Goal: Navigation & Orientation: Find specific page/section

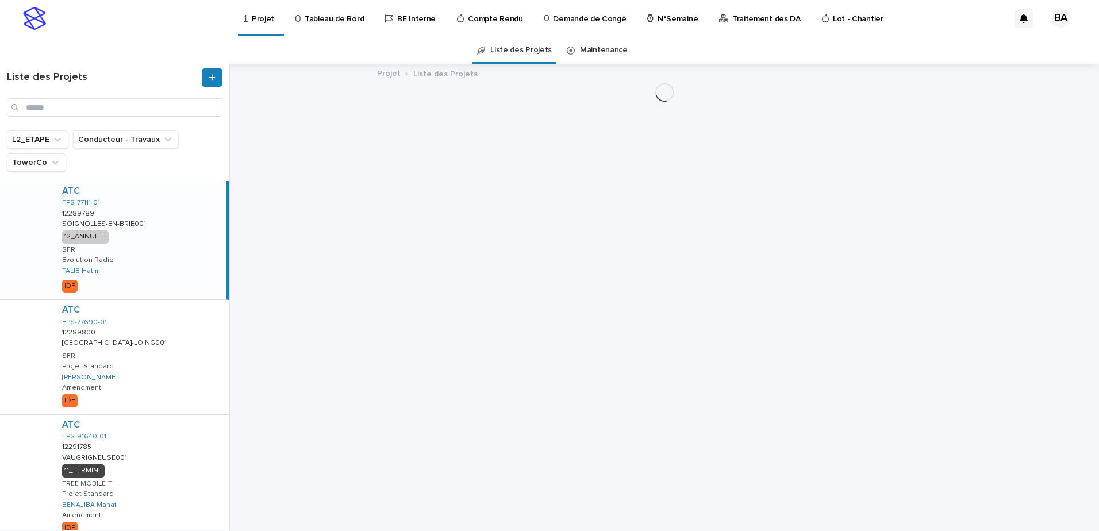
click at [317, 17] on p "Tableau de Bord" at bounding box center [334, 12] width 59 height 24
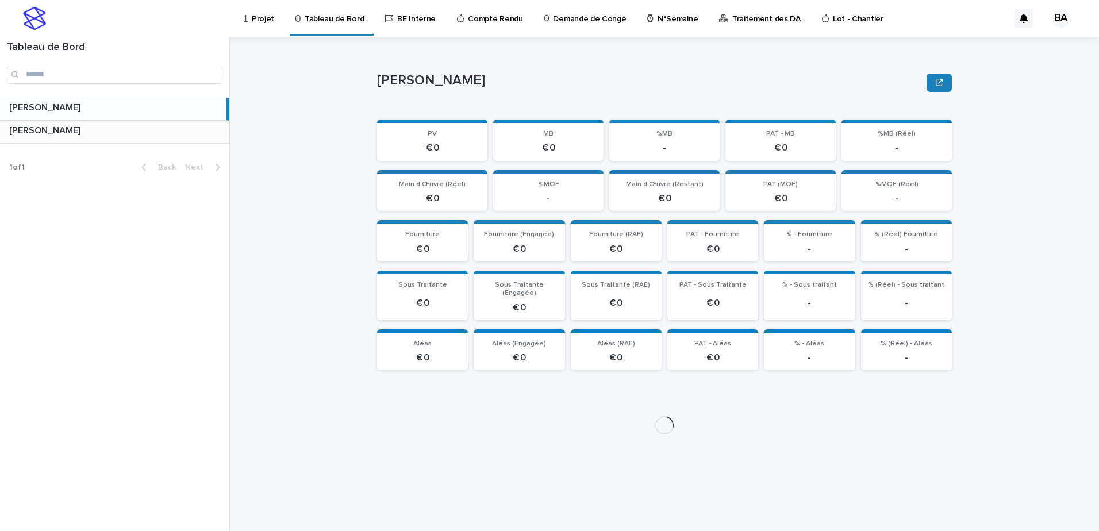
click at [141, 131] on p at bounding box center [117, 130] width 216 height 11
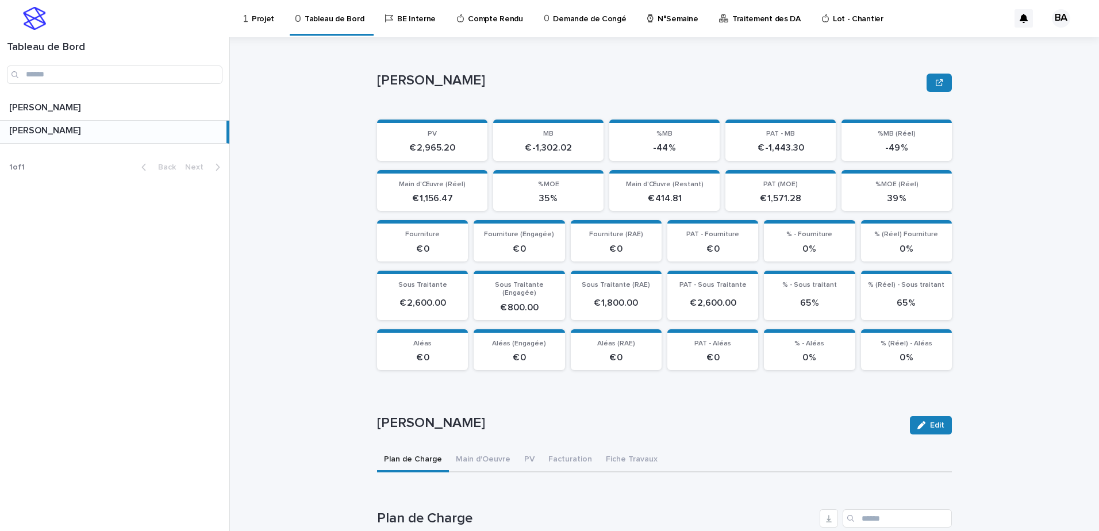
scroll to position [115, 0]
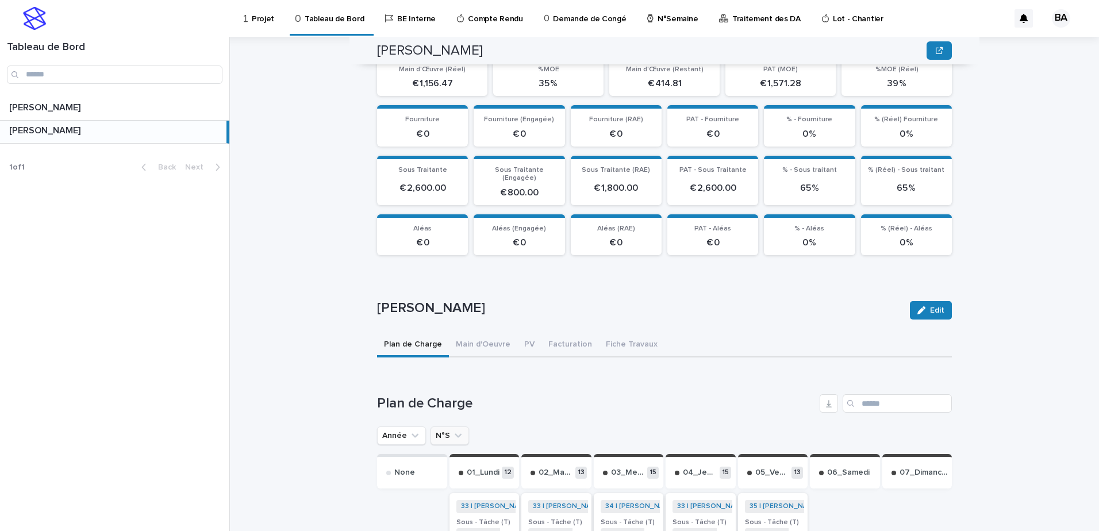
click at [452, 430] on icon "N°S" at bounding box center [457, 435] width 11 height 11
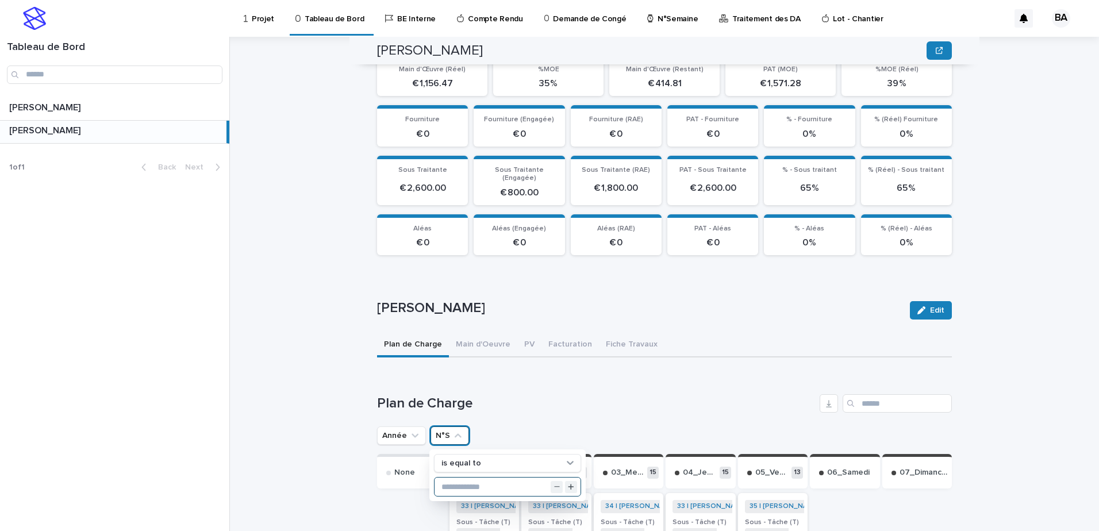
click at [462, 482] on input "text" at bounding box center [508, 487] width 146 height 18
type input "**"
click at [608, 403] on h1 "Plan de Charge" at bounding box center [596, 404] width 438 height 17
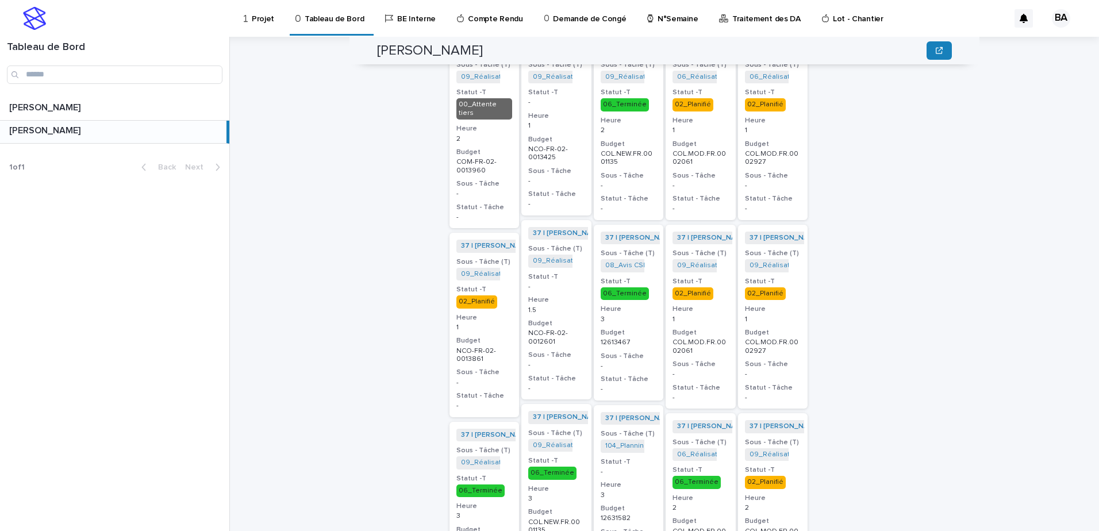
scroll to position [458, 0]
